Goal: Task Accomplishment & Management: Manage account settings

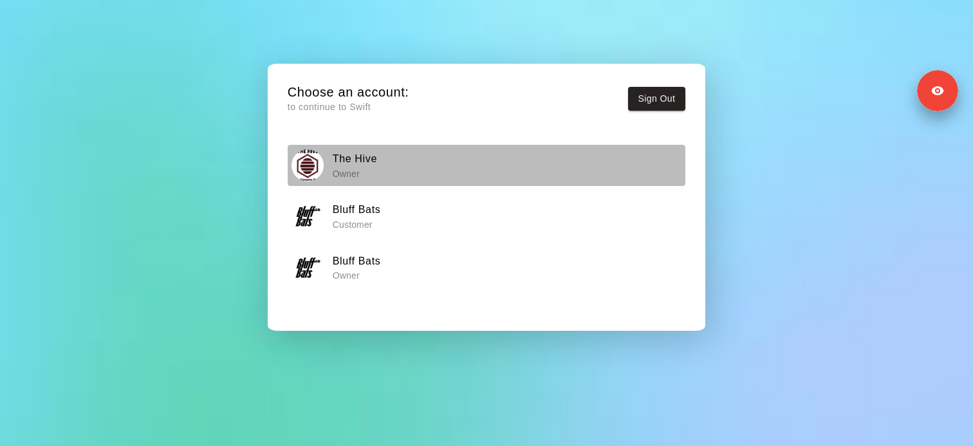
click at [394, 154] on div "The Hive Owner" at bounding box center [486, 165] width 389 height 32
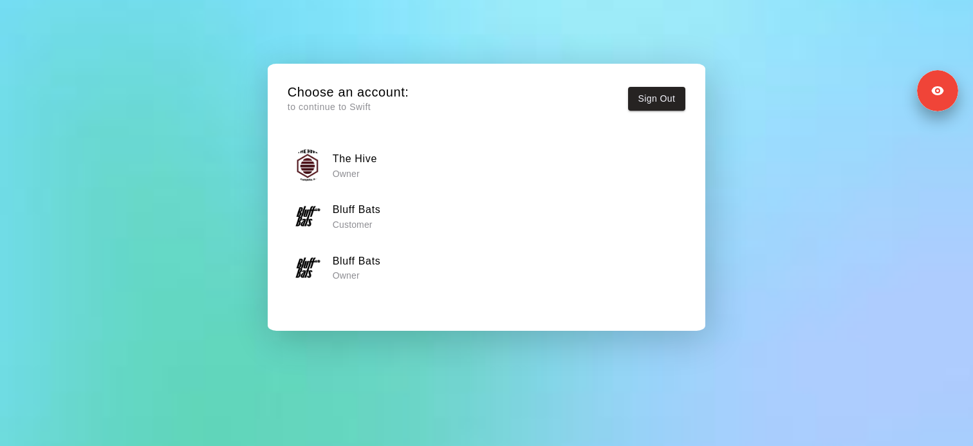
click at [358, 266] on h6 "Bluff Bats" at bounding box center [357, 261] width 48 height 17
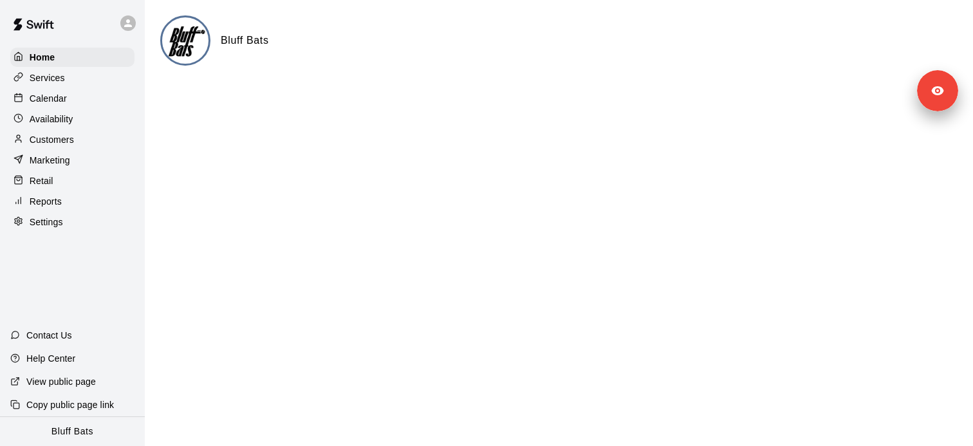
click at [67, 138] on p "Customers" at bounding box center [52, 139] width 44 height 13
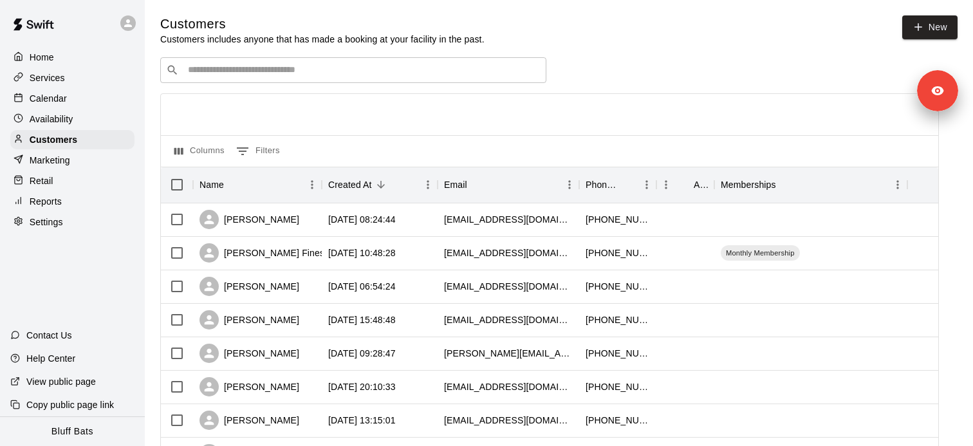
click at [255, 79] on div "​ ​" at bounding box center [353, 70] width 386 height 26
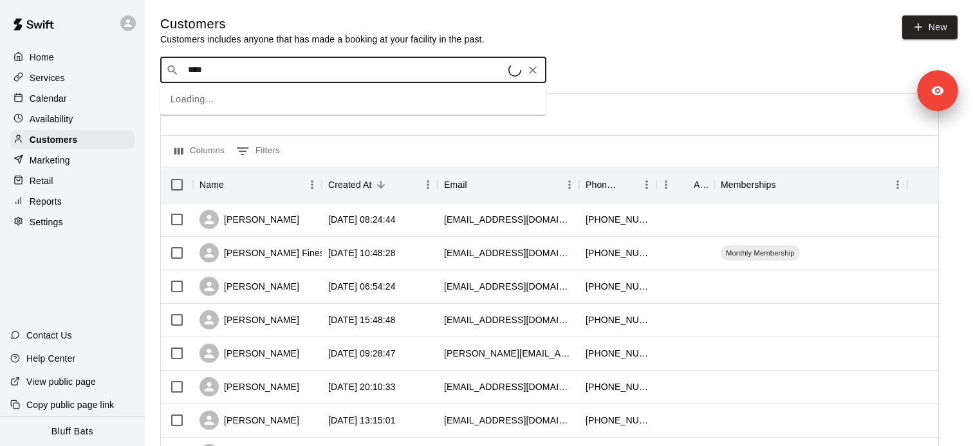
type input "*****"
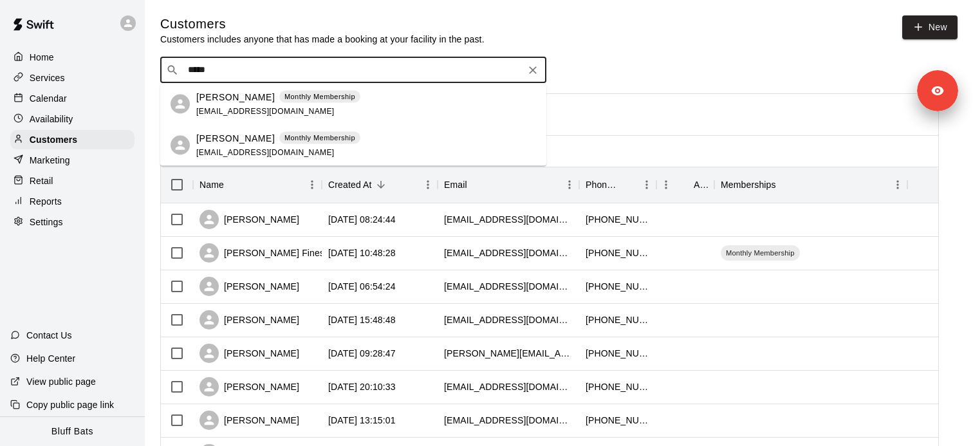
click at [261, 104] on div "[PERSON_NAME] Monthly Membership [EMAIL_ADDRESS][DOMAIN_NAME]" at bounding box center [278, 104] width 164 height 28
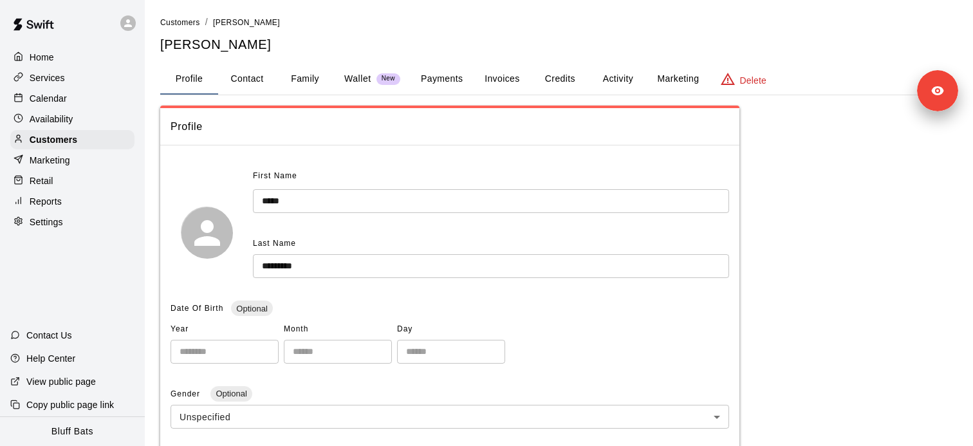
click at [616, 84] on button "Activity" at bounding box center [618, 79] width 58 height 31
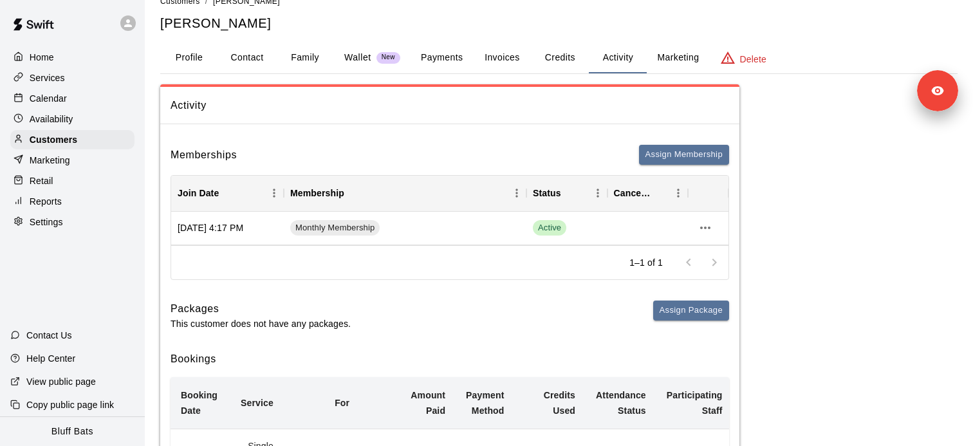
scroll to position [12, 0]
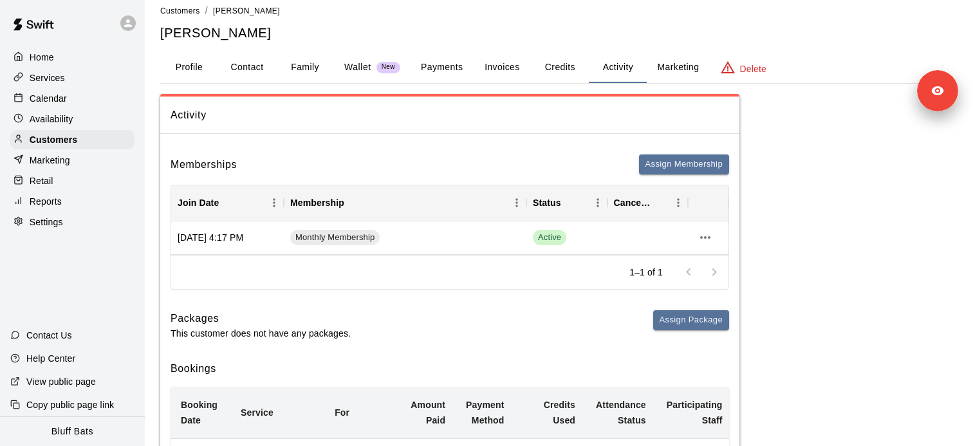
click at [737, 63] on div "Delete" at bounding box center [743, 67] width 46 height 15
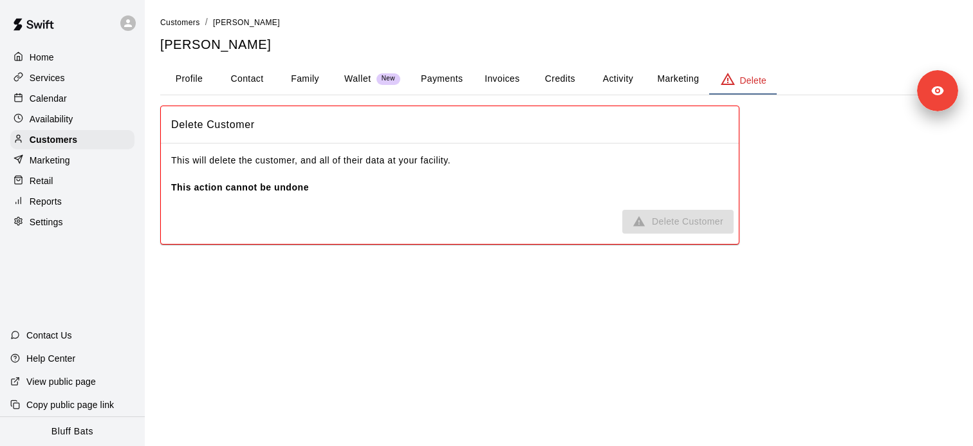
scroll to position [0, 0]
click at [633, 79] on button "Activity" at bounding box center [618, 79] width 58 height 31
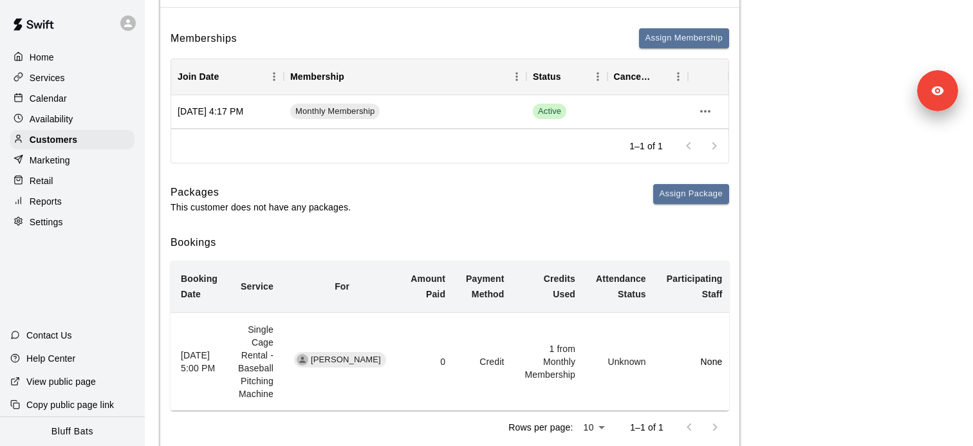
scroll to position [148, 0]
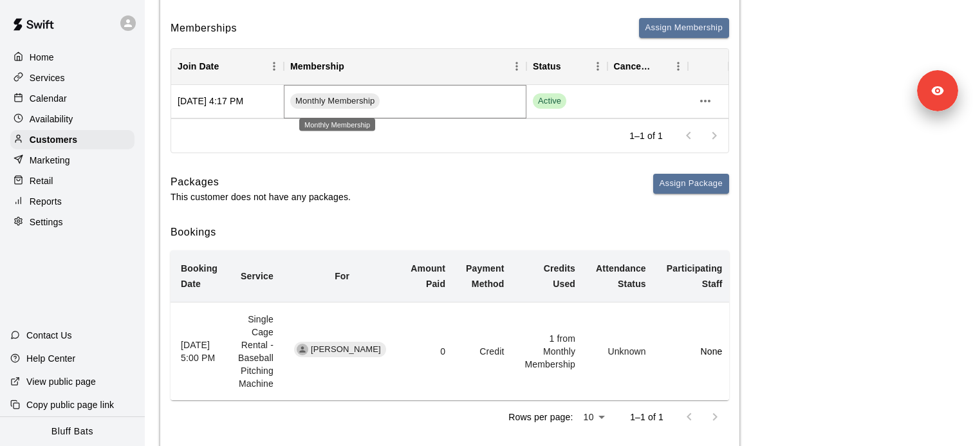
click at [338, 106] on span "Monthly Membership" at bounding box center [334, 101] width 89 height 12
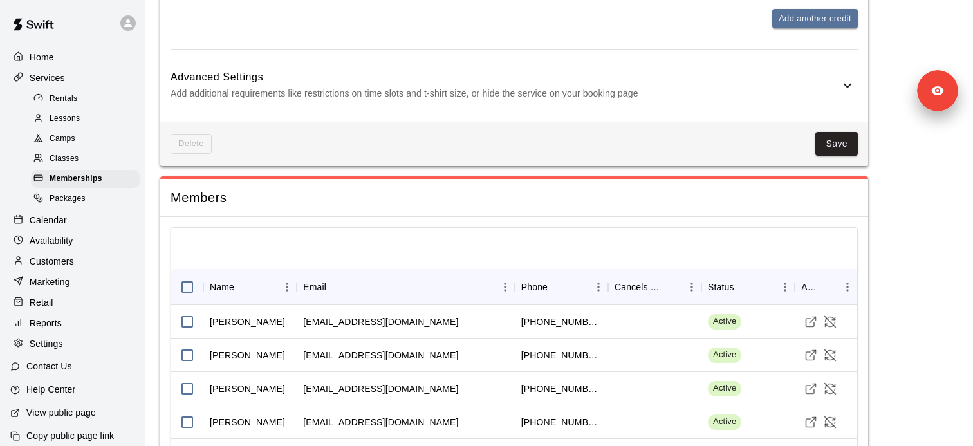
scroll to position [721, 0]
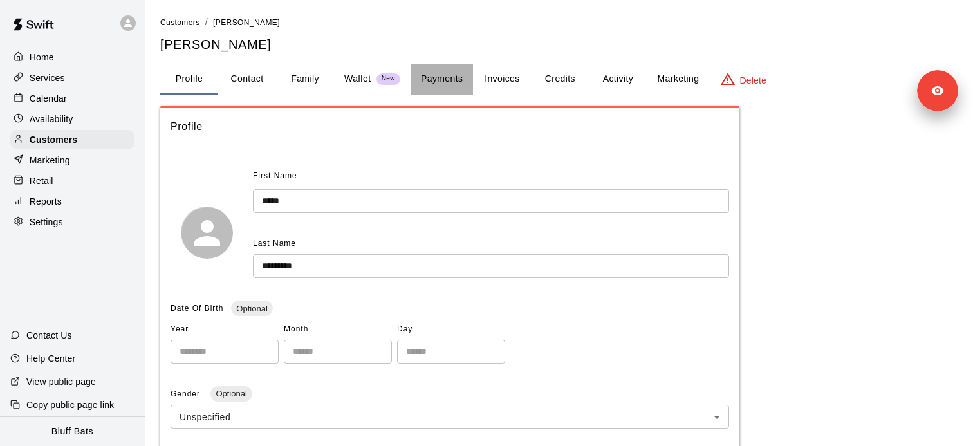
click at [429, 82] on button "Payments" at bounding box center [442, 79] width 62 height 31
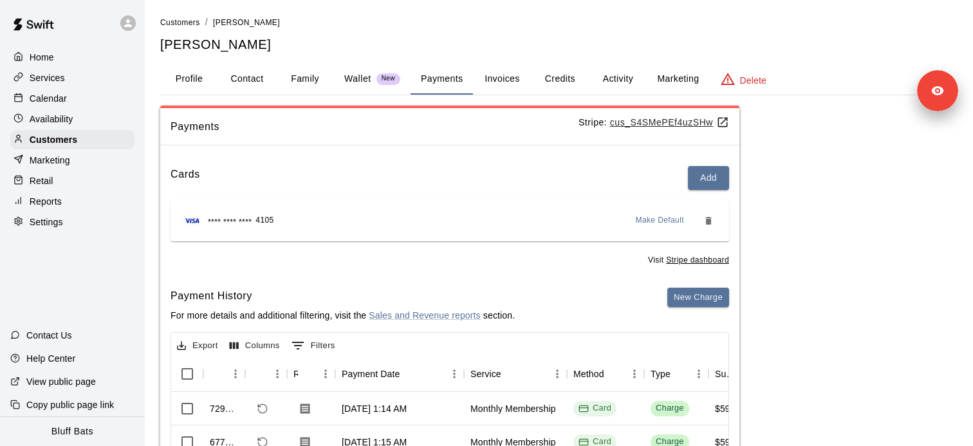
click at [665, 126] on u "cus_S4SMePEf4uzSHw" at bounding box center [669, 122] width 119 height 10
click at [609, 83] on button "Activity" at bounding box center [618, 79] width 58 height 31
